Goal: Task Accomplishment & Management: Use online tool/utility

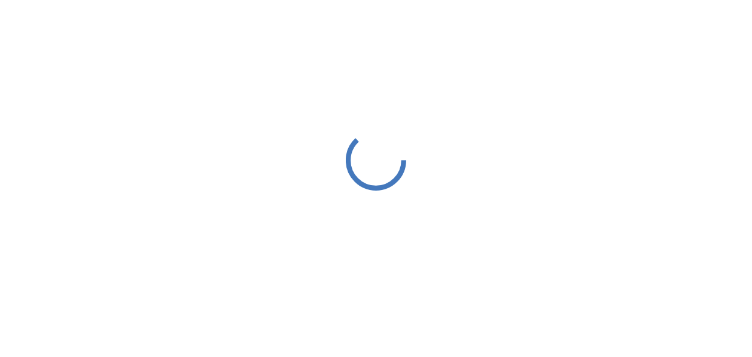
drag, startPoint x: 0, startPoint y: 0, endPoint x: 427, endPoint y: 56, distance: 430.5
click at [427, 56] on div at bounding box center [376, 160] width 752 height 320
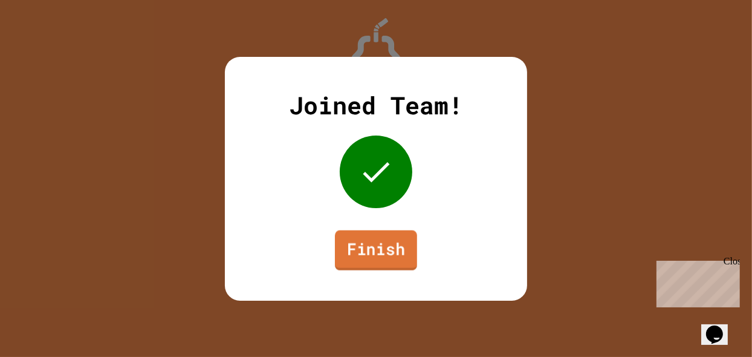
click at [372, 256] on link "Finish" at bounding box center [376, 250] width 82 height 40
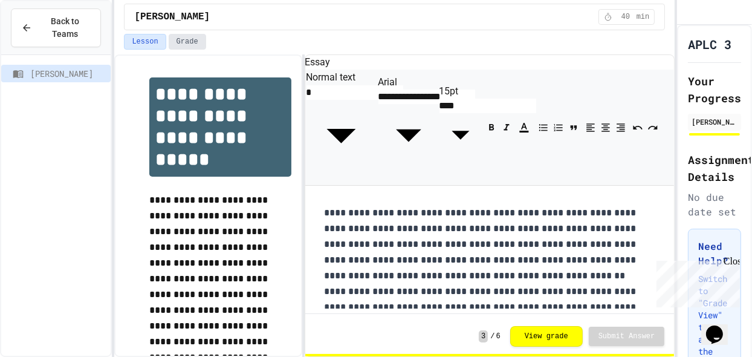
click at [177, 41] on button "Grade" at bounding box center [187, 42] width 37 height 16
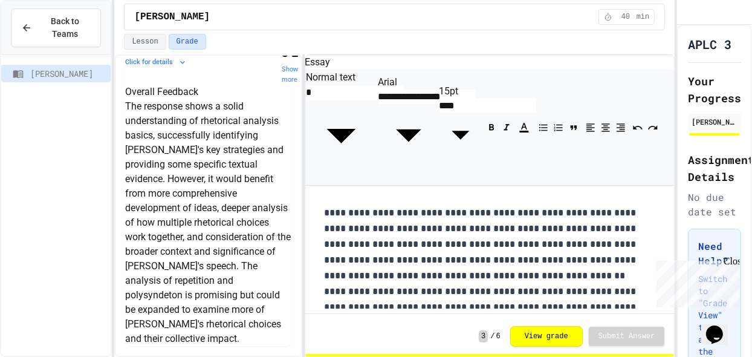
scroll to position [1045, 0]
click at [152, 135] on p "The response shows a solid understanding of rhetorical analysis basics, success…" at bounding box center [208, 222] width 166 height 247
click at [125, 155] on div "Overall Feedback The response shows a solid understanding of rhetorical analysi…" at bounding box center [208, 215] width 166 height 261
click at [191, 143] on p "The response shows a solid understanding of rhetorical analysis basics, success…" at bounding box center [208, 222] width 166 height 247
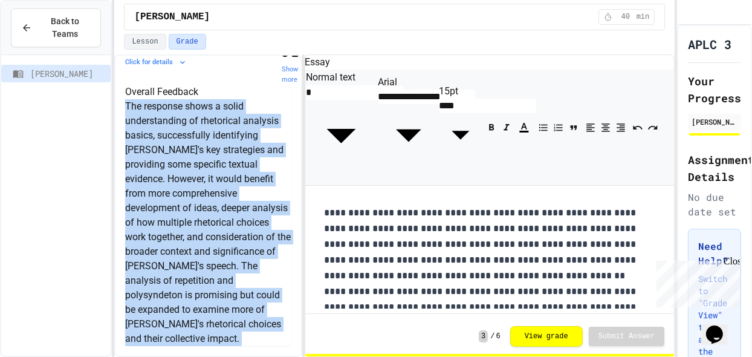
click at [191, 143] on p "The response shows a solid understanding of rhetorical analysis basics, success…" at bounding box center [208, 222] width 166 height 247
click at [193, 169] on p "The response shows a solid understanding of rhetorical analysis basics, success…" at bounding box center [208, 222] width 166 height 247
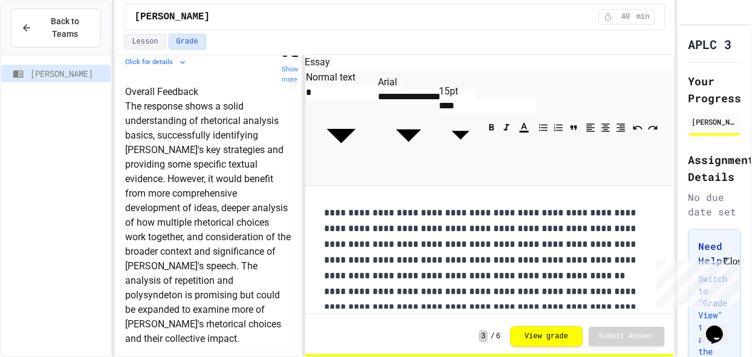
click at [194, 174] on p "The response shows a solid understanding of rhetorical analysis basics, success…" at bounding box center [208, 222] width 166 height 247
click at [197, 186] on p "The response shows a solid understanding of rhetorical analysis basics, success…" at bounding box center [208, 222] width 166 height 247
click at [197, 206] on p "The response shows a solid understanding of rhetorical analysis basics, success…" at bounding box center [208, 222] width 166 height 247
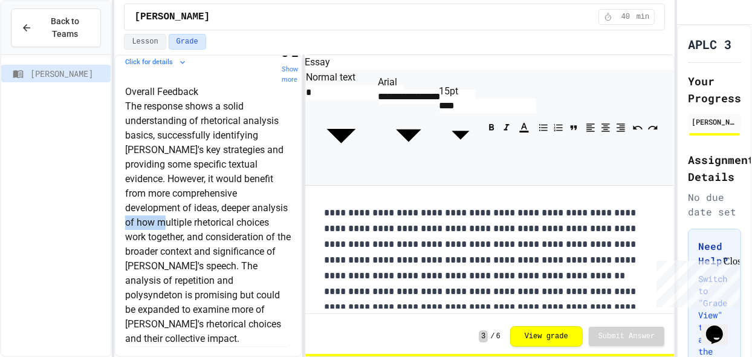
click at [197, 206] on p "The response shows a solid understanding of rhetorical analysis basics, success…" at bounding box center [208, 222] width 166 height 247
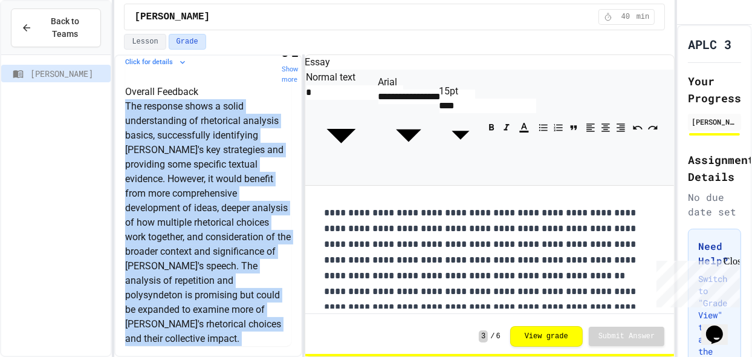
click at [197, 206] on p "The response shows a solid understanding of rhetorical analysis basics, success…" at bounding box center [208, 222] width 166 height 247
drag, startPoint x: 197, startPoint y: 206, endPoint x: 187, endPoint y: 265, distance: 60.6
click at [187, 265] on p "The response shows a solid understanding of rhetorical analysis basics, success…" at bounding box center [208, 222] width 166 height 247
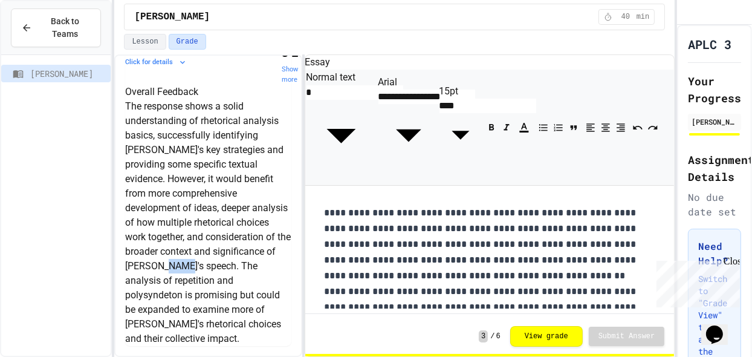
click at [187, 265] on p "The response shows a solid understanding of rhetorical analysis basics, success…" at bounding box center [208, 222] width 166 height 247
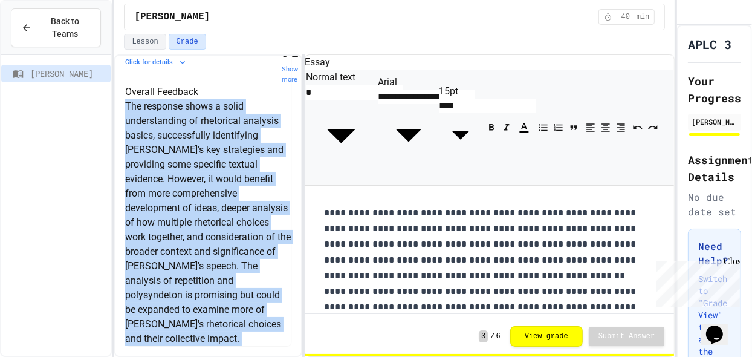
click at [187, 265] on p "The response shows a solid understanding of rhetorical analysis basics, success…" at bounding box center [208, 222] width 166 height 247
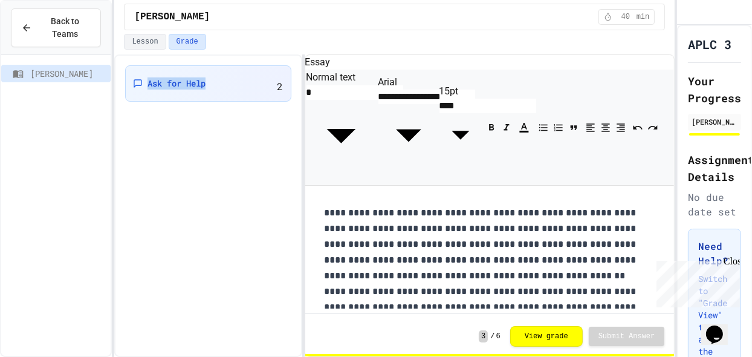
scroll to position [0, 0]
click at [187, 265] on div "Ask for Help 2" at bounding box center [207, 205] width 187 height 302
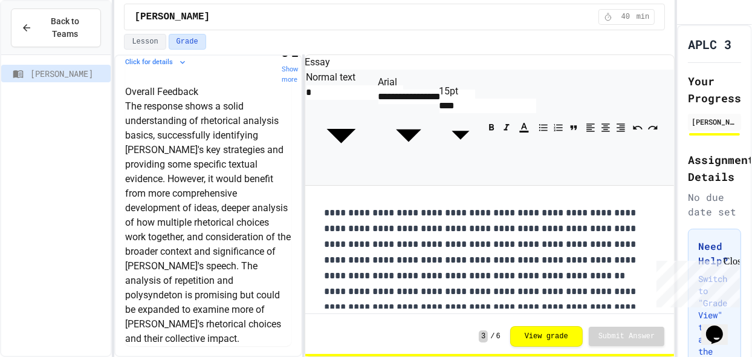
scroll to position [1055, 0]
click at [195, 203] on p "The response shows a solid understanding of rhetorical analysis basics, success…" at bounding box center [208, 222] width 166 height 247
click at [205, 230] on p "The response shows a solid understanding of rhetorical analysis basics, success…" at bounding box center [208, 222] width 166 height 247
click at [200, 278] on p "The response shows a solid understanding of rhetorical analysis basics, success…" at bounding box center [208, 222] width 166 height 247
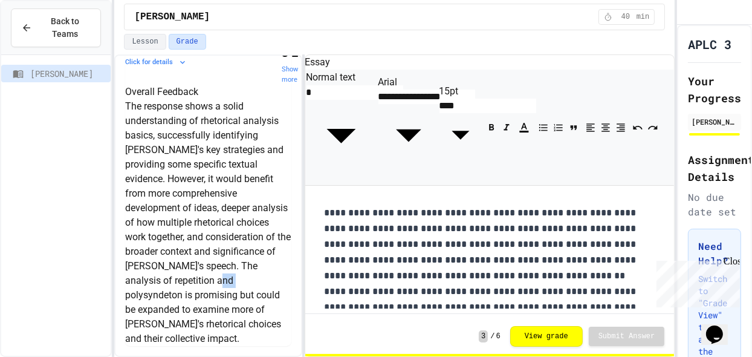
click at [200, 277] on p "The response shows a solid understanding of rhetorical analysis basics, success…" at bounding box center [208, 222] width 166 height 247
click at [202, 247] on p "The response shows a solid understanding of rhetorical analysis basics, success…" at bounding box center [208, 222] width 166 height 247
click at [205, 230] on p "The response shows a solid understanding of rhetorical analysis basics, success…" at bounding box center [208, 222] width 166 height 247
click at [203, 285] on p "The response shows a solid understanding of rhetorical analysis basics, success…" at bounding box center [208, 222] width 166 height 247
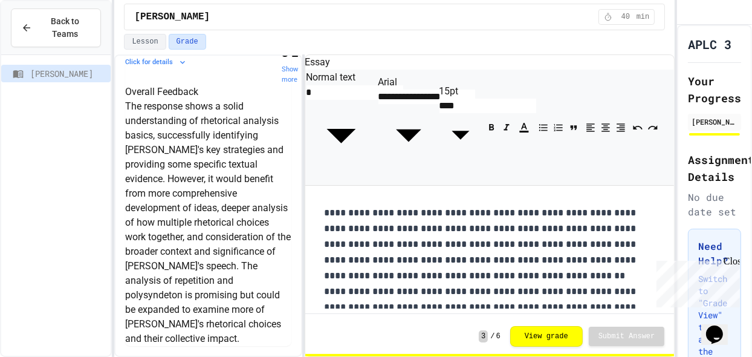
click at [204, 300] on p "The response shows a solid understanding of rhetorical analysis basics, success…" at bounding box center [208, 222] width 166 height 247
click at [203, 304] on p "The response shows a solid understanding of rhetorical analysis basics, success…" at bounding box center [208, 222] width 166 height 247
click at [207, 327] on p "The response shows a solid understanding of rhetorical analysis basics, success…" at bounding box center [208, 222] width 166 height 247
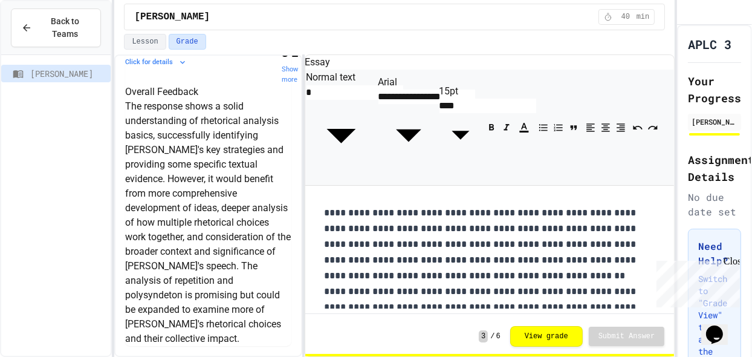
click at [203, 308] on p "The response shows a solid understanding of rhetorical analysis basics, success…" at bounding box center [208, 222] width 166 height 247
click at [203, 309] on p "The response shows a solid understanding of rhetorical analysis basics, success…" at bounding box center [208, 222] width 166 height 247
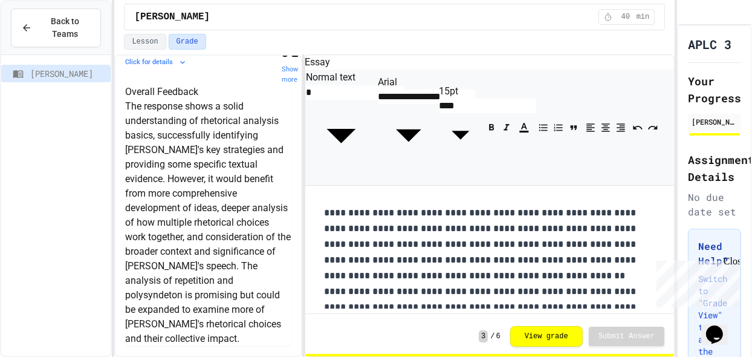
click at [201, 99] on h6 "Overall Feedback" at bounding box center [208, 92] width 166 height 15
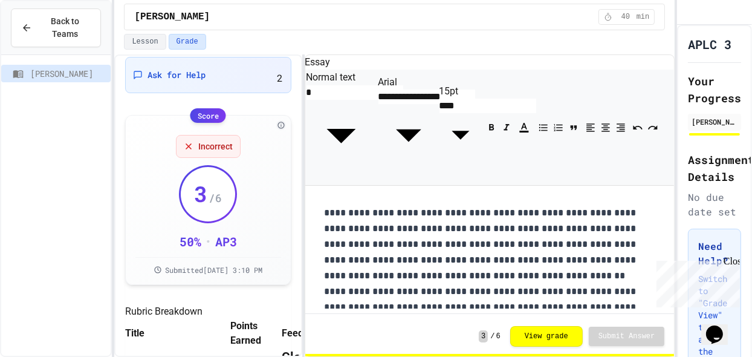
scroll to position [0, 0]
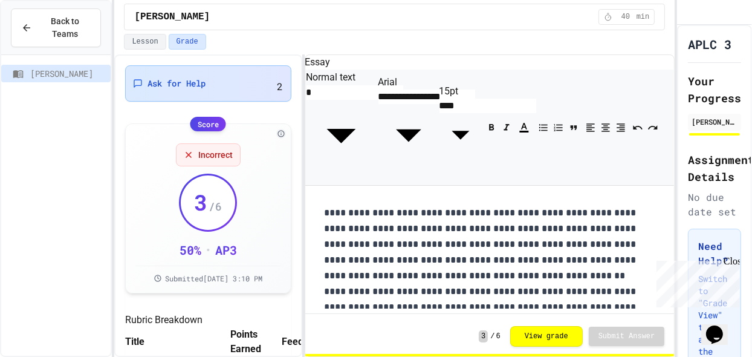
click at [214, 88] on div "Ask for Help 2" at bounding box center [208, 83] width 166 height 36
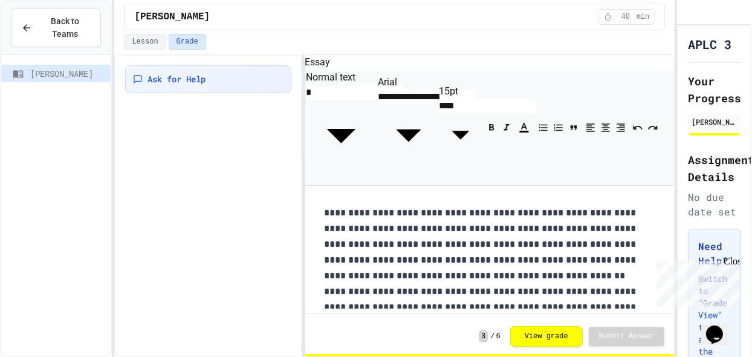
scroll to position [19, 0]
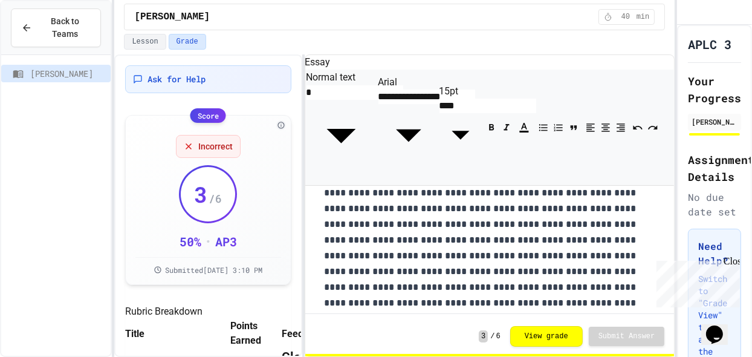
click at [728, 262] on div "Close" at bounding box center [730, 262] width 15 height 15
click at [701, 24] on icon "My Account" at bounding box center [695, 21] width 11 height 11
click at [714, 356] on div at bounding box center [376, 357] width 752 height 0
click at [687, 13] on icon "My Account" at bounding box center [687, 13] width 0 height 0
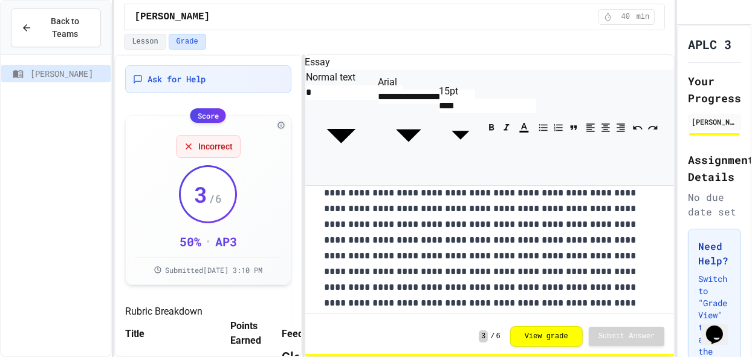
click at [714, 356] on div at bounding box center [376, 357] width 752 height 0
drag, startPoint x: 714, startPoint y: 24, endPoint x: 657, endPoint y: 256, distance: 239.2
click at [687, 13] on icon "My Account" at bounding box center [687, 13] width 0 height 0
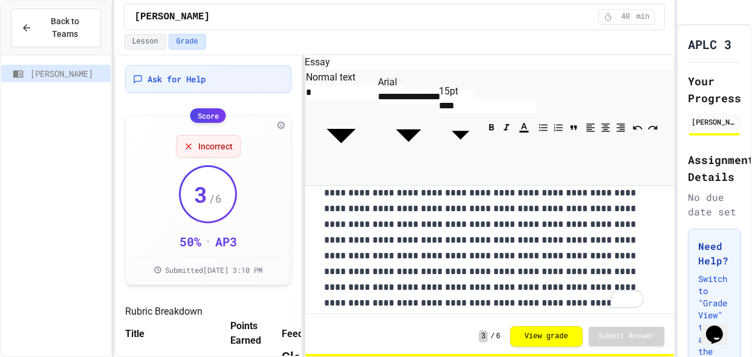
click at [652, 356] on div at bounding box center [376, 357] width 752 height 0
click at [687, 13] on icon "My Account" at bounding box center [687, 13] width 0 height 0
click at [613, 356] on div at bounding box center [376, 357] width 752 height 0
click at [679, 93] on div "APLC 3 Your Progress [PERSON_NAME] Assignment Details No due date set Need Help…" at bounding box center [714, 272] width 75 height 494
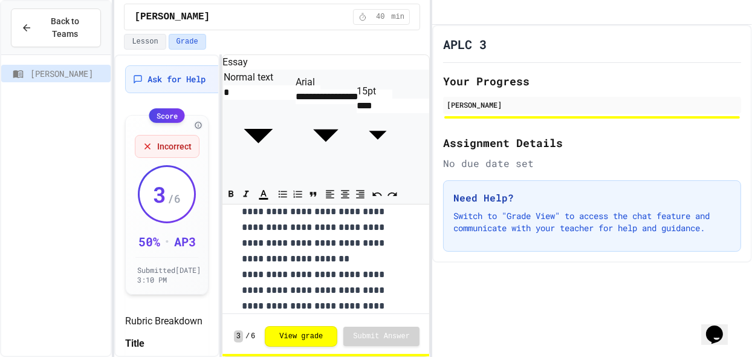
click at [426, 100] on div "**********" at bounding box center [376, 178] width 752 height 357
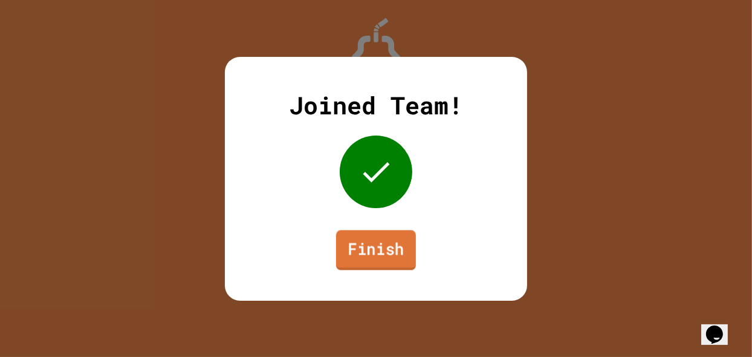
click at [368, 252] on link "Finish" at bounding box center [376, 250] width 80 height 40
